Goal: Transaction & Acquisition: Purchase product/service

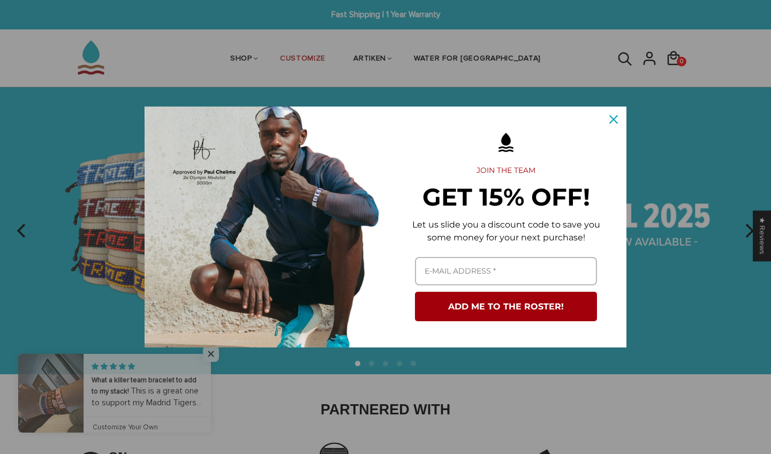
click at [612, 113] on div "Close" at bounding box center [613, 119] width 17 height 17
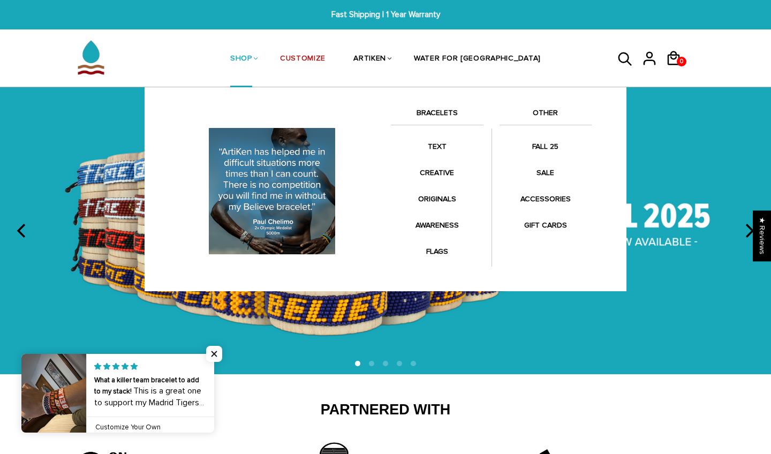
click at [421, 109] on link "BRACELETS" at bounding box center [437, 116] width 93 height 18
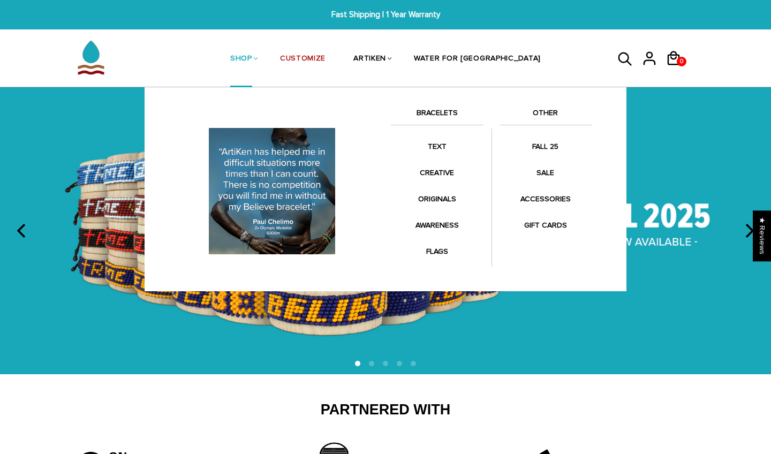
click at [432, 110] on link "BRACELETS" at bounding box center [437, 116] width 93 height 18
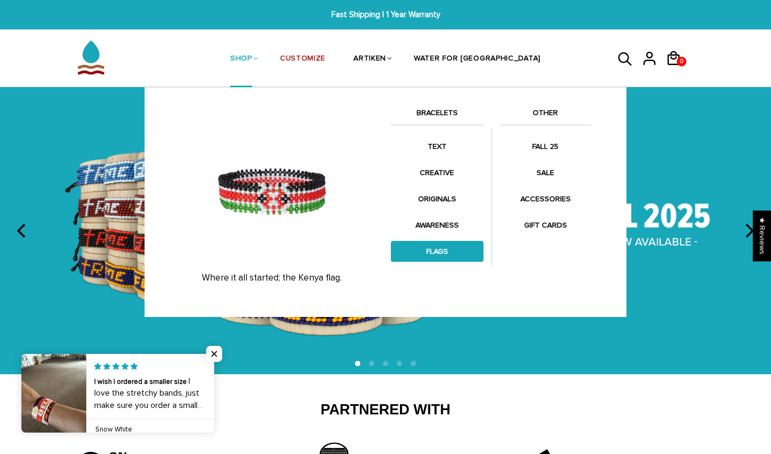
click at [421, 249] on link "FLAGS" at bounding box center [437, 251] width 93 height 21
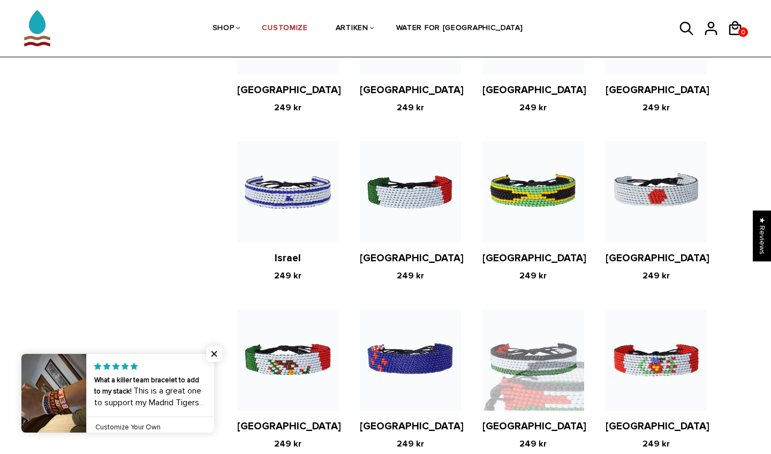
scroll to position [1707, 0]
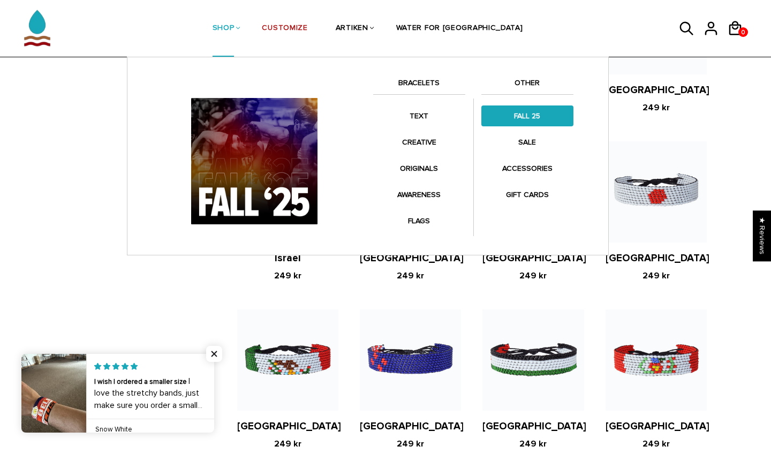
click at [524, 121] on link "FALL 25" at bounding box center [528, 116] width 92 height 21
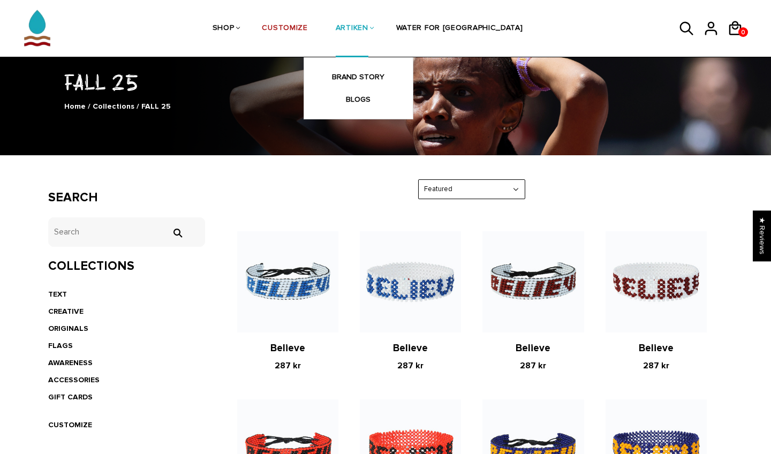
scroll to position [58, 0]
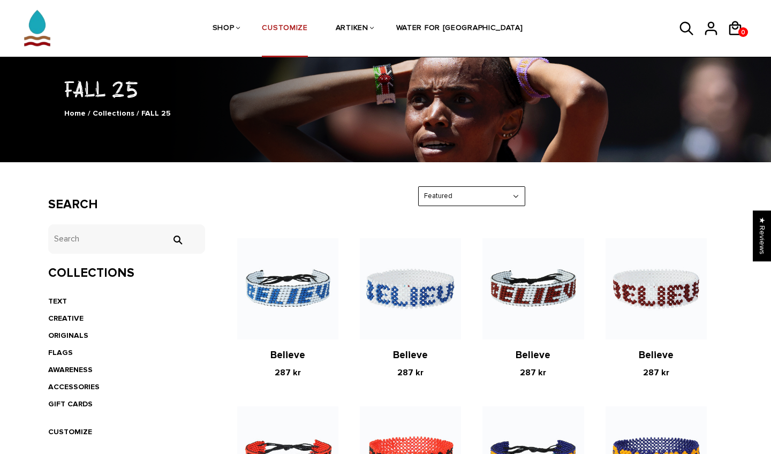
click at [307, 32] on link "CUSTOMIZE" at bounding box center [285, 29] width 46 height 57
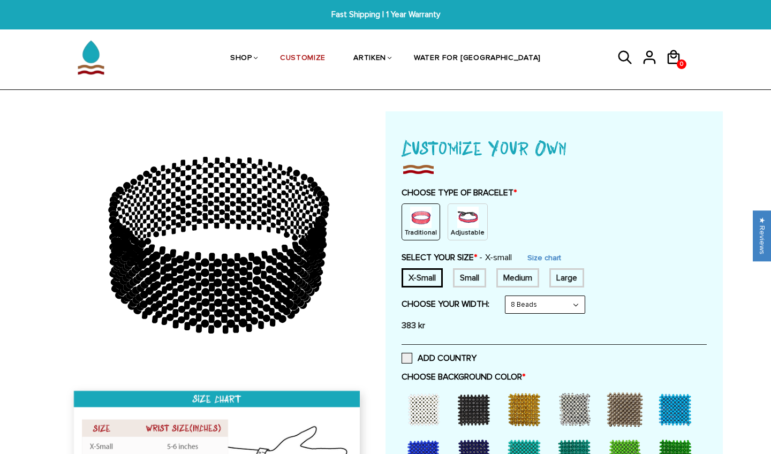
select select "6-beads"
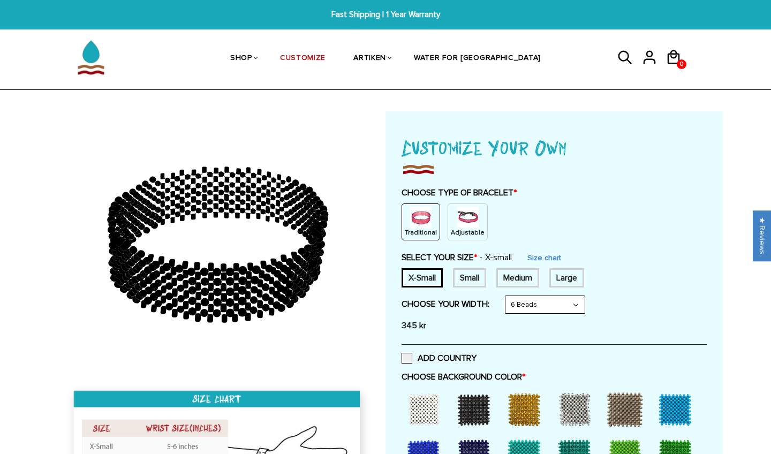
click at [479, 276] on div "Small" at bounding box center [469, 277] width 33 height 19
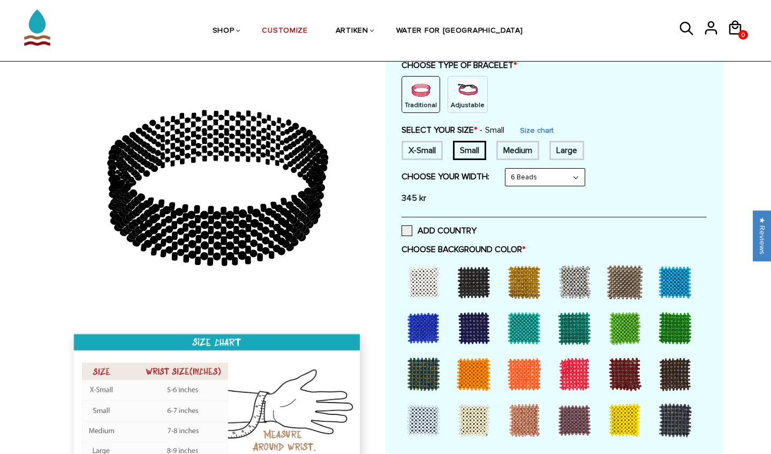
scroll to position [131, 0]
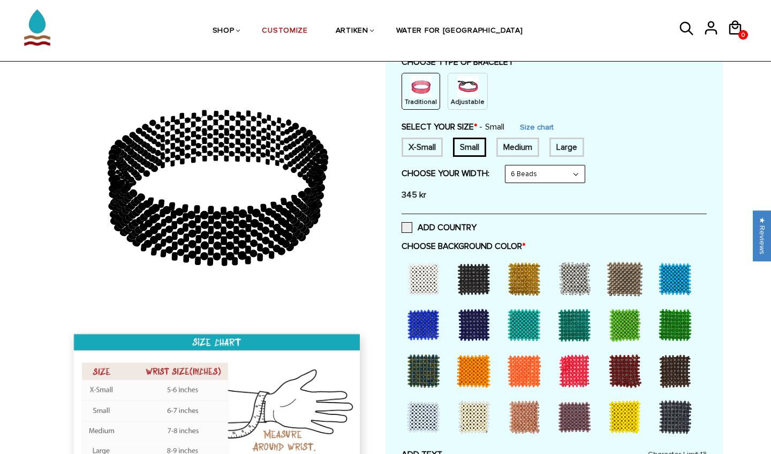
click at [424, 318] on div at bounding box center [423, 325] width 43 height 43
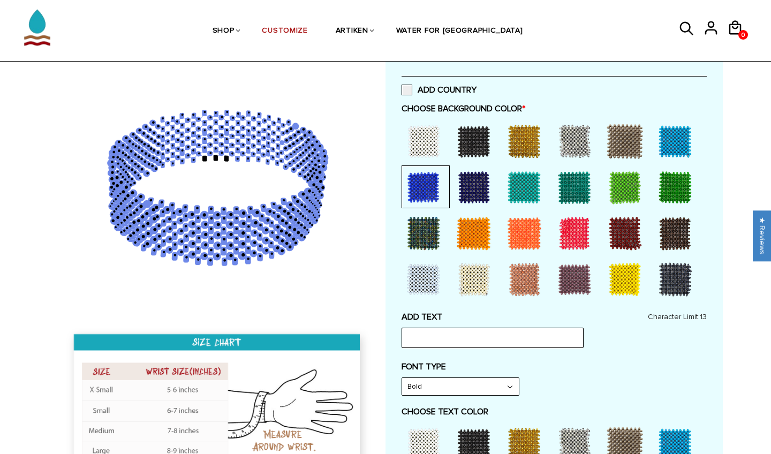
scroll to position [269, 0]
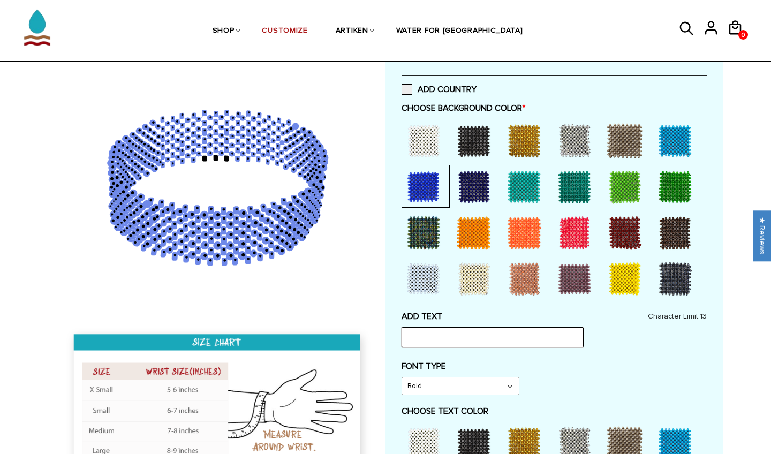
click at [473, 339] on input "text" at bounding box center [493, 337] width 182 height 20
type input "Z.L."
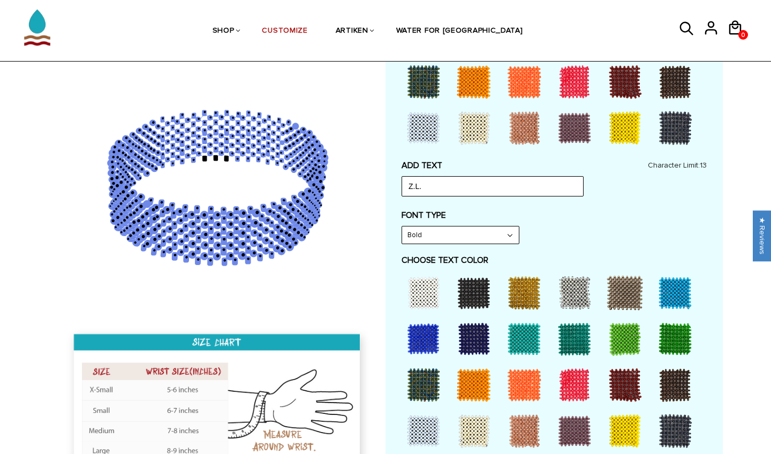
scroll to position [421, 0]
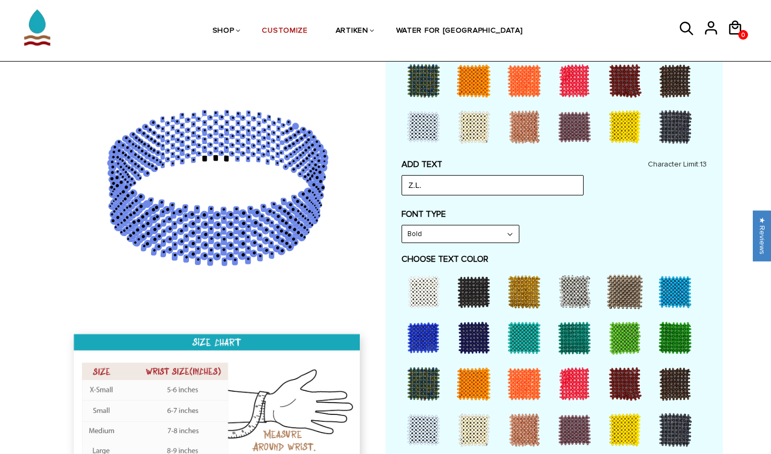
click at [631, 414] on div at bounding box center [625, 430] width 43 height 43
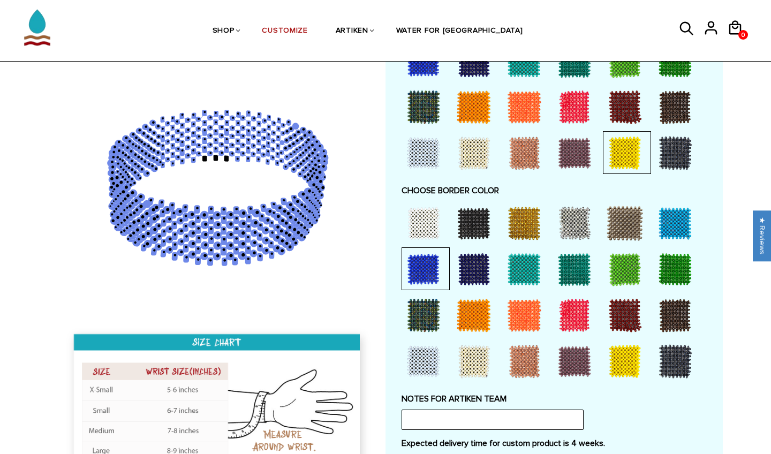
scroll to position [699, 0]
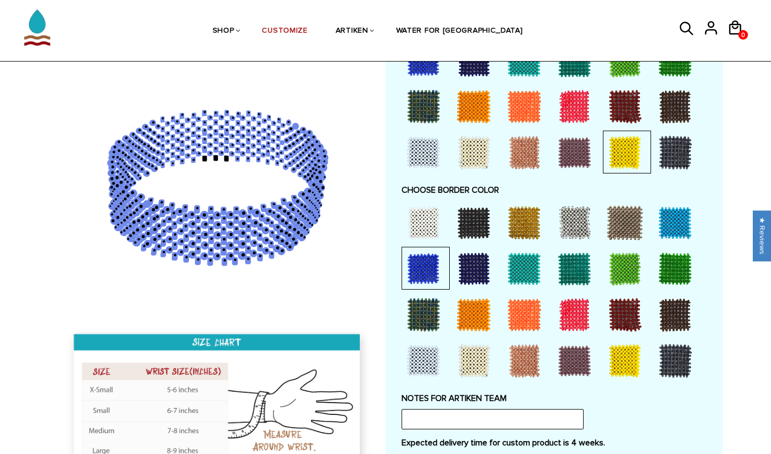
click at [611, 350] on div at bounding box center [625, 361] width 43 height 43
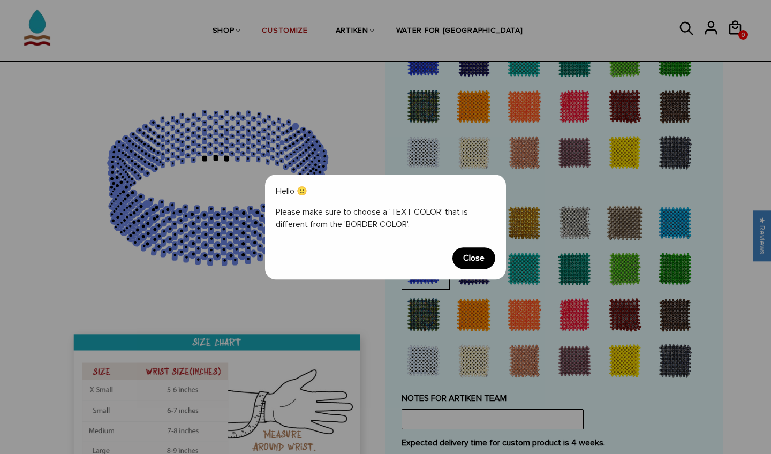
click at [479, 256] on span "Close" at bounding box center [474, 258] width 43 height 21
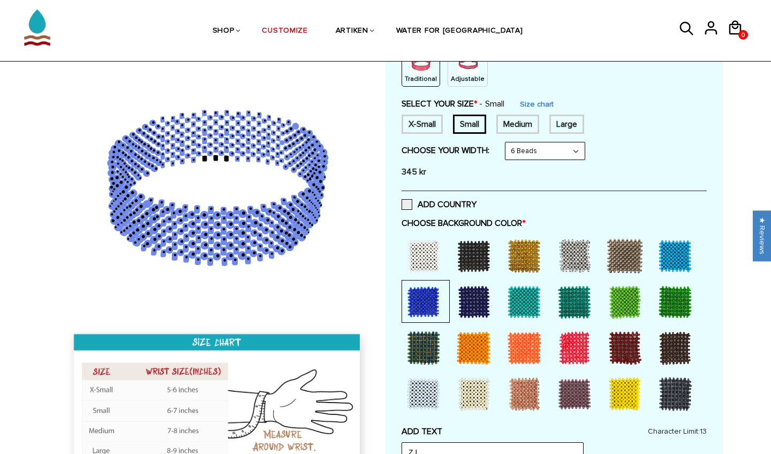
scroll to position [157, 0]
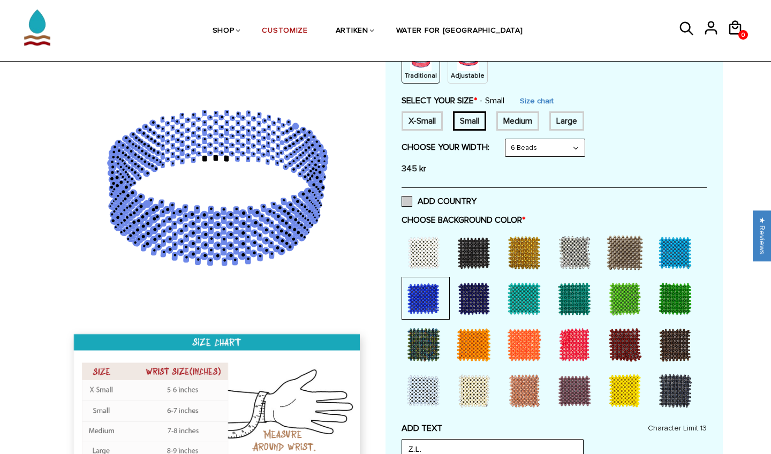
click at [407, 196] on span at bounding box center [407, 201] width 11 height 11
click at [477, 198] on input "ADD COUNTRY" at bounding box center [477, 198] width 0 height 0
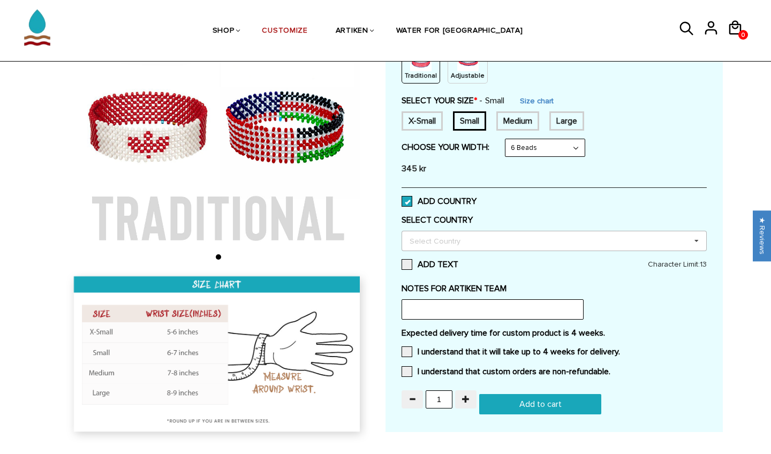
click at [445, 241] on div "Select Country" at bounding box center [441, 241] width 69 height 12
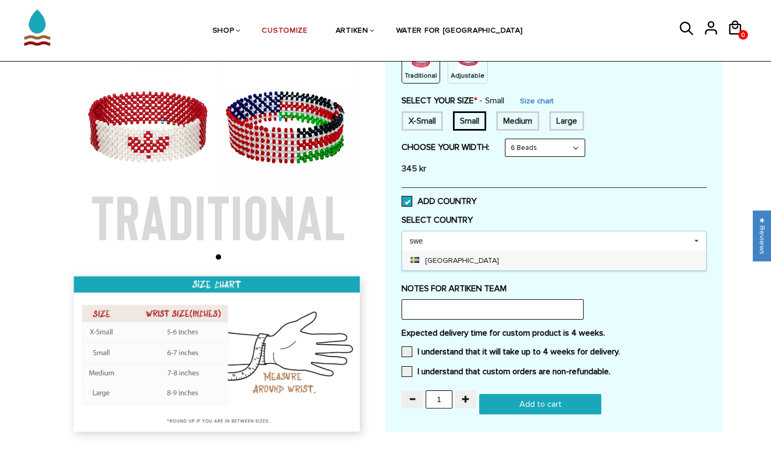
type input "swe"
click at [482, 259] on div "Sweden" at bounding box center [554, 261] width 304 height 20
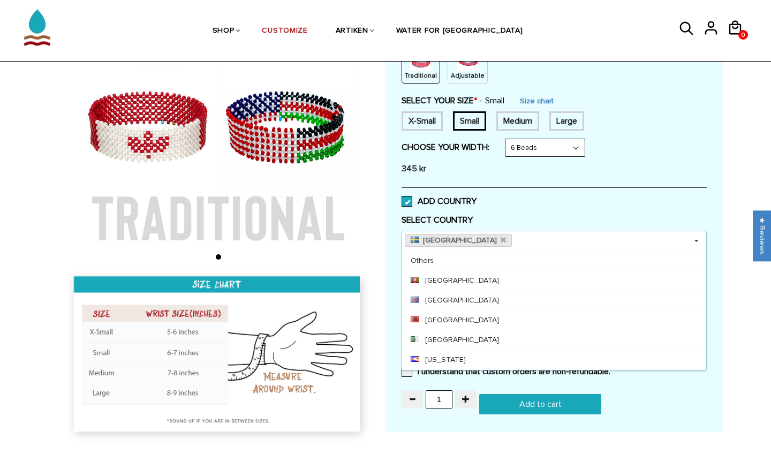
click at [560, 236] on div "Sweden Select Country Others Afghanistan Aland Islands Albania Algeria American…" at bounding box center [554, 241] width 305 height 20
click at [696, 236] on icon at bounding box center [697, 241] width 16 height 20
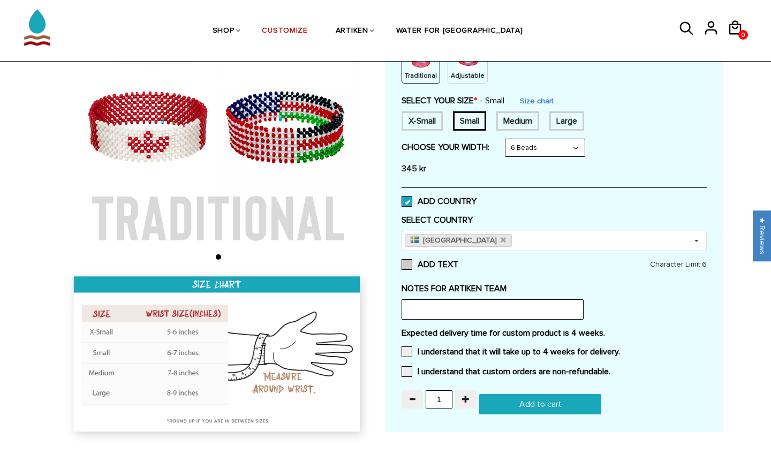
click at [409, 259] on span at bounding box center [407, 264] width 11 height 11
click at [459, 261] on input "ADD TEXT" at bounding box center [459, 261] width 0 height 0
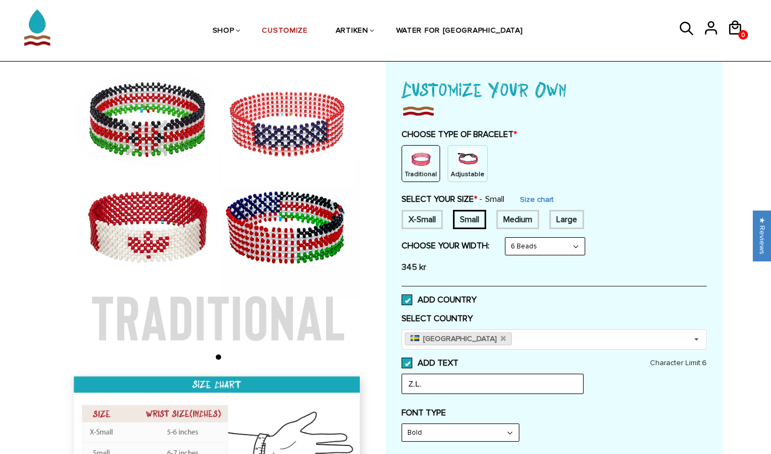
scroll to position [40, 0]
